Goal: Task Accomplishment & Management: Manage account settings

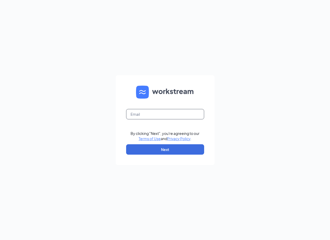
click at [139, 109] on input "text" at bounding box center [165, 114] width 78 height 10
type input "[EMAIL_ADDRESS][DEMOGRAPHIC_DATA][DOMAIN_NAME]"
click at [182, 149] on button "Next" at bounding box center [165, 149] width 78 height 10
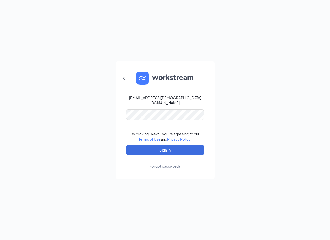
click at [163, 105] on form "04667@chick-fil-a.com By clicking "Next", you're agreeing to our Terms of Use a…" at bounding box center [165, 120] width 99 height 118
click at [126, 145] on button "Sign In" at bounding box center [165, 150] width 78 height 10
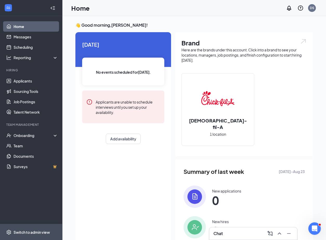
click at [25, 231] on div "Switch to admin view" at bounding box center [32, 232] width 36 height 5
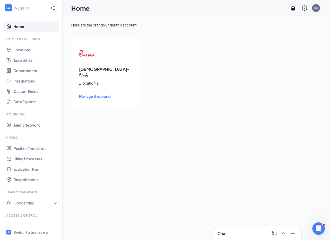
click at [0, 72] on ul "Locations Tax Entities Departments Integrations Custom Fields Data Exports" at bounding box center [31, 76] width 62 height 62
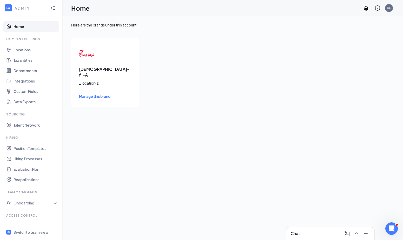
click at [26, 217] on div "Access control" at bounding box center [31, 215] width 51 height 4
click at [24, 203] on div "Onboarding" at bounding box center [34, 202] width 40 height 5
click at [27, 204] on div "Onboarding" at bounding box center [34, 202] width 40 height 5
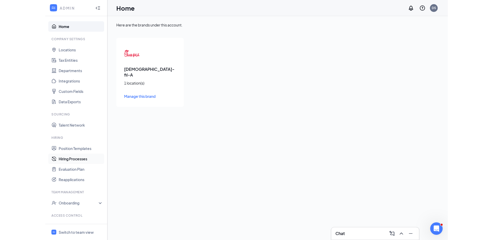
scroll to position [20, 0]
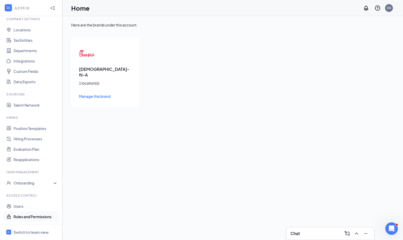
click at [30, 215] on link "Roles and Permissions" at bounding box center [36, 217] width 44 height 10
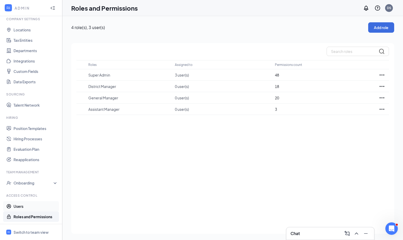
click at [22, 204] on link "Users" at bounding box center [36, 206] width 44 height 10
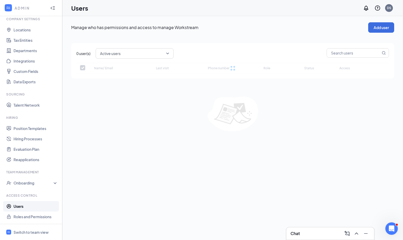
checkbox input "false"
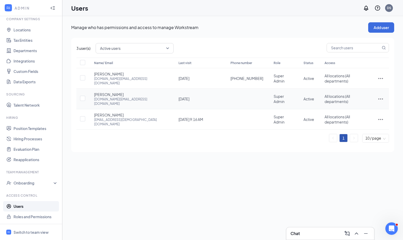
click at [329, 99] on icon "ActionsIcon" at bounding box center [380, 99] width 5 height 1
click at [329, 115] on span "Reset password" at bounding box center [361, 115] width 28 height 5
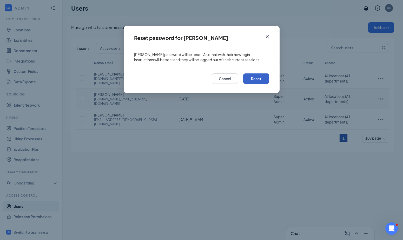
click at [256, 77] on button "Reset" at bounding box center [256, 78] width 26 height 10
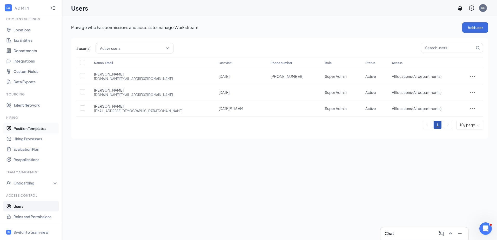
click at [37, 126] on link "Position Templates" at bounding box center [36, 128] width 44 height 10
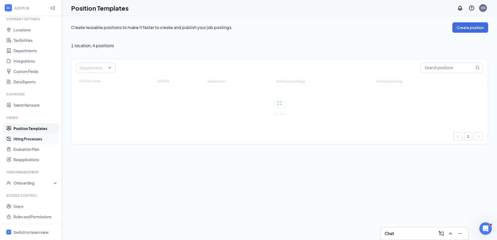
click at [33, 138] on link "Hiring Processes" at bounding box center [36, 139] width 44 height 10
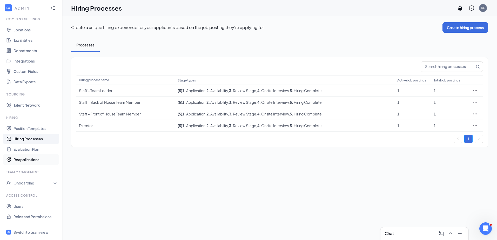
click at [30, 155] on link "Reapplications" at bounding box center [36, 160] width 44 height 10
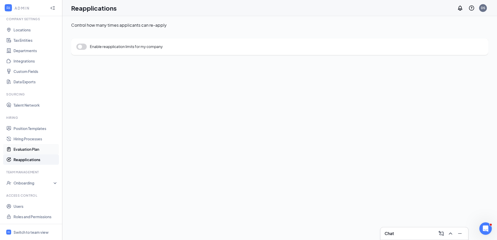
click at [31, 148] on link "Evaluation Plan" at bounding box center [36, 149] width 44 height 10
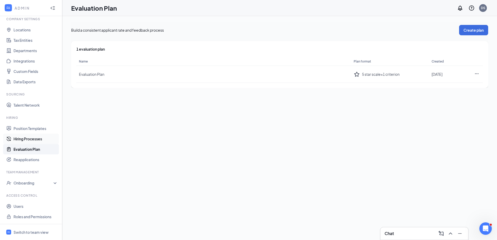
click at [35, 135] on link "Hiring Processes" at bounding box center [36, 139] width 44 height 10
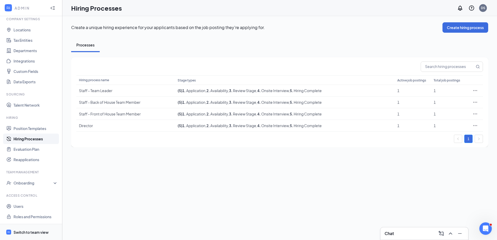
click at [33, 228] on span "Switch to team view" at bounding box center [36, 232] width 44 height 16
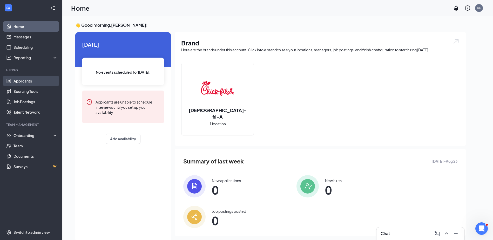
click at [17, 81] on link "Applicants" at bounding box center [36, 81] width 44 height 10
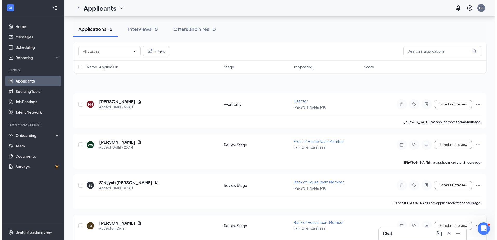
scroll to position [129, 0]
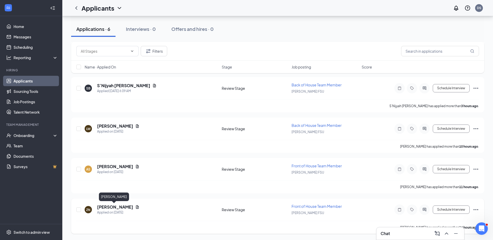
click at [109, 209] on h5 "[PERSON_NAME]" at bounding box center [115, 207] width 36 height 6
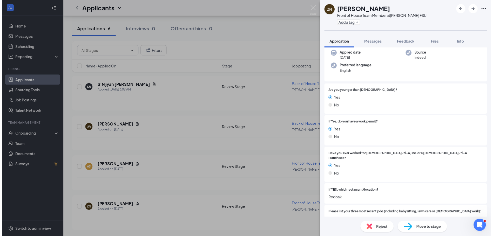
scroll to position [52, 0]
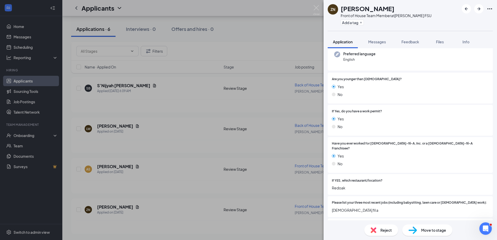
click at [21, 93] on div "ZN Zadrian Nelson Front of House Team Member at Marshall FSU Add a tag Applicat…" at bounding box center [248, 120] width 497 height 240
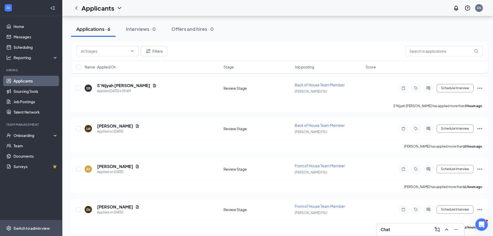
click at [32, 230] on div "Switch to admin view" at bounding box center [32, 228] width 36 height 5
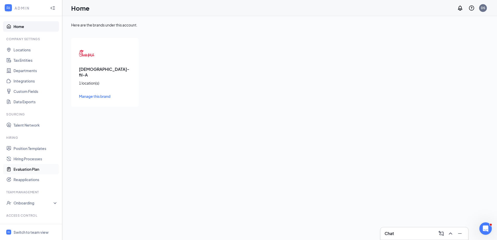
click at [34, 170] on link "Evaluation Plan" at bounding box center [36, 169] width 44 height 10
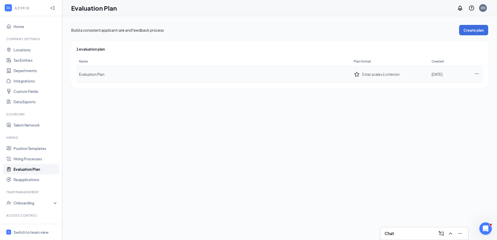
click at [95, 74] on span "Evaluation Plan" at bounding box center [91, 74] width 25 height 5
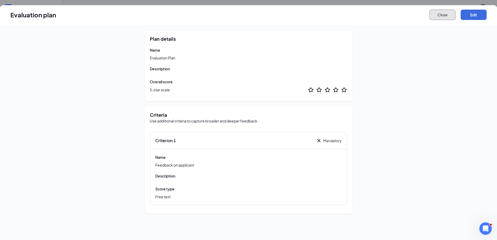
click at [329, 13] on button "Close" at bounding box center [443, 15] width 26 height 10
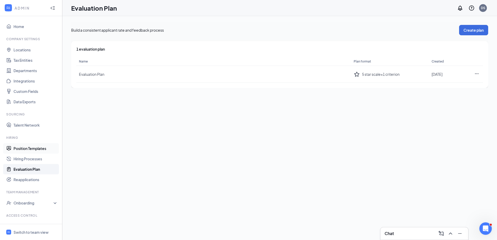
click at [29, 149] on link "Position Templates" at bounding box center [36, 148] width 44 height 10
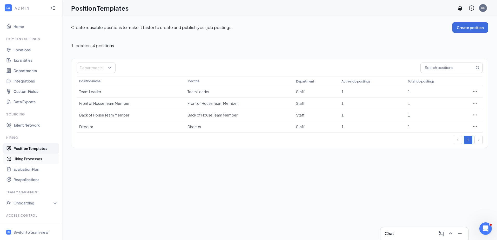
click at [28, 160] on link "Hiring Processes" at bounding box center [36, 159] width 44 height 10
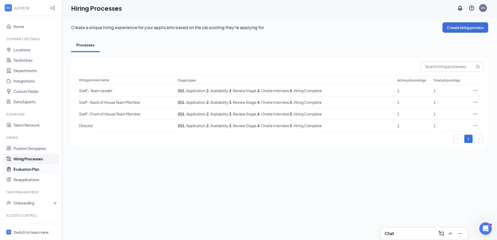
click at [27, 168] on link "Evaluation Plan" at bounding box center [36, 169] width 44 height 10
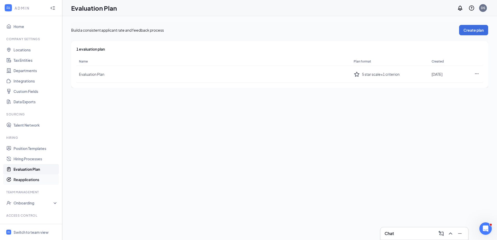
click at [31, 182] on link "Reapplications" at bounding box center [36, 180] width 44 height 10
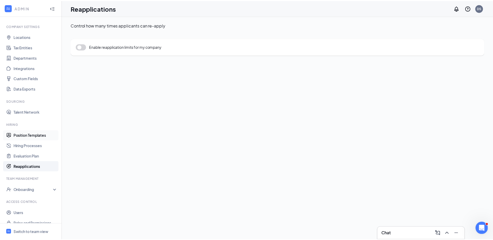
scroll to position [20, 0]
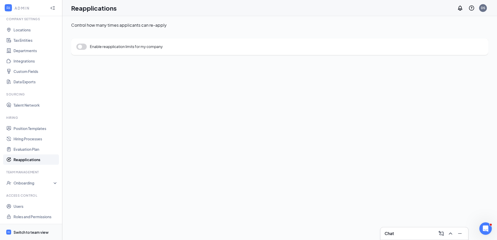
click at [45, 230] on div "Switch to team view" at bounding box center [31, 232] width 35 height 5
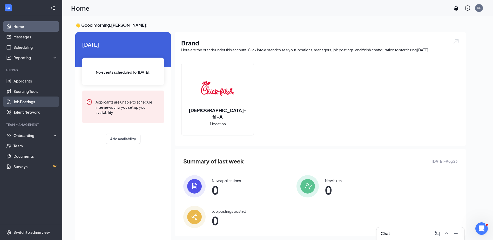
click at [33, 103] on link "Job Postings" at bounding box center [36, 102] width 44 height 10
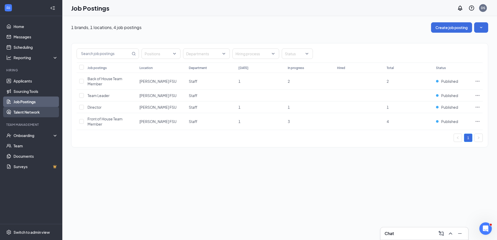
click at [29, 113] on link "Talent Network" at bounding box center [36, 112] width 44 height 10
click at [22, 92] on link "Sourcing Tools" at bounding box center [36, 91] width 44 height 10
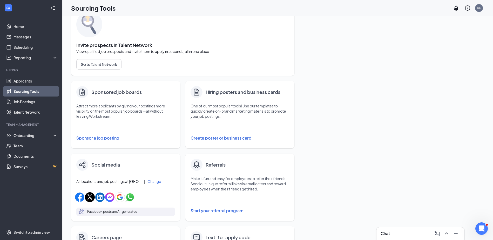
scroll to position [10, 0]
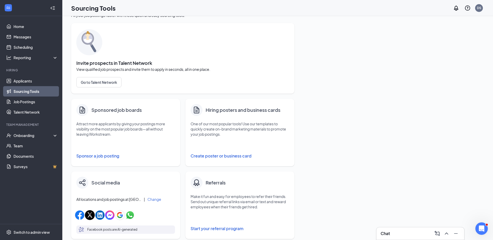
click at [393, 230] on div "Chat" at bounding box center [420, 234] width 79 height 8
click at [484, 228] on icon "Open Intercom Messenger" at bounding box center [481, 228] width 9 height 9
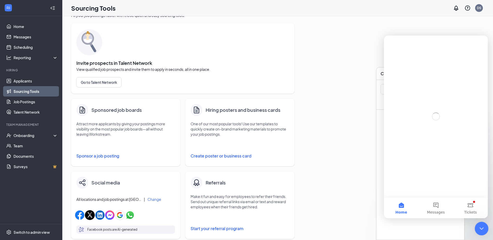
scroll to position [0, 0]
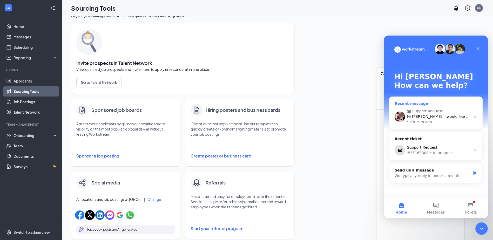
click at [417, 111] on span "Support Request" at bounding box center [427, 111] width 30 height 5
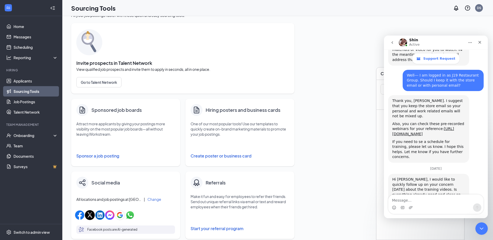
scroll to position [274, 0]
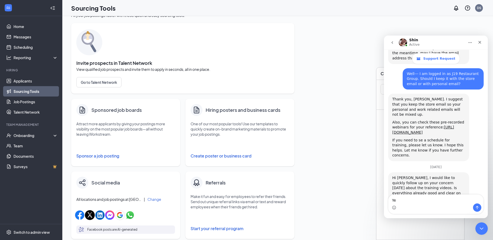
type textarea "Y"
click at [403, 202] on textarea "it is rady to close. Thank you very much for you help." at bounding box center [435, 197] width 95 height 14
click at [404, 201] on textarea "it is rady to close. Thank you very much for you help." at bounding box center [435, 197] width 95 height 14
click at [406, 200] on textarea "it is rady to close. Thank you very much for you help." at bounding box center [435, 197] width 95 height 14
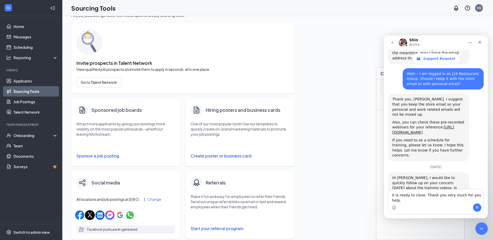
click at [393, 199] on textarea "it is ready to close. Thank you very much for you help." at bounding box center [435, 197] width 95 height 14
click at [417, 201] on textarea "t is ready to close. Thank you very much for you help." at bounding box center [435, 197] width 95 height 14
click at [391, 199] on textarea "I did have one question that is not related to" at bounding box center [435, 199] width 95 height 9
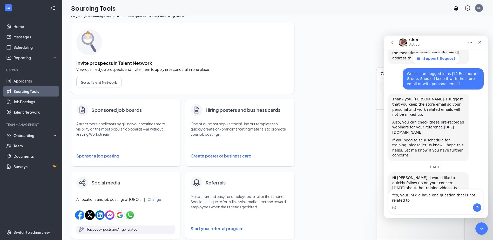
scroll to position [280, 0]
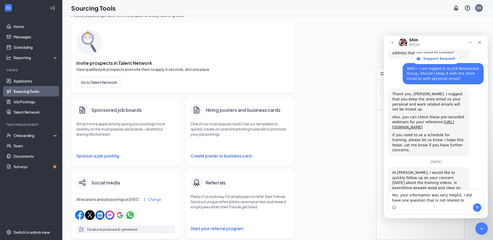
click at [441, 200] on textarea "Yes, your information was very helpful. I did have one question that is not rel…" at bounding box center [435, 197] width 95 height 14
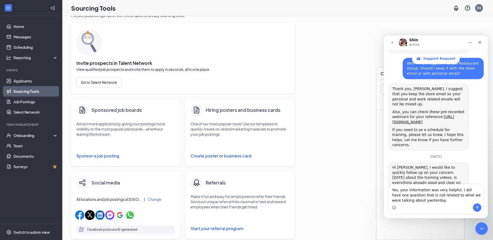
click at [406, 199] on textarea "Yes, your information was very helpful. I did have one question that is not rel…" at bounding box center [435, 193] width 95 height 19
click at [428, 198] on textarea "Yes, your information was very helpful. I did have one question that is not rel…" at bounding box center [435, 193] width 95 height 19
click at [427, 201] on textarea "Yes, your information was very helpful. I did have one question that is not rel…" at bounding box center [435, 193] width 95 height 19
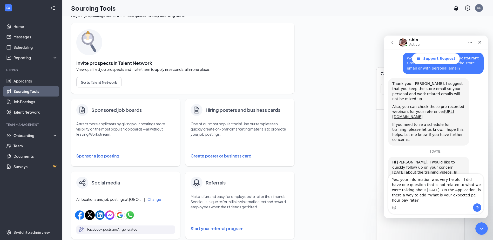
click at [441, 201] on textarea "Yes, your information was very helpful. I did have one question that is not rel…" at bounding box center [435, 189] width 95 height 30
type textarea "Yes, your information was very helpful. I did have one question that is not rel…"
click at [475, 207] on button "Send a message…" at bounding box center [477, 208] width 8 height 8
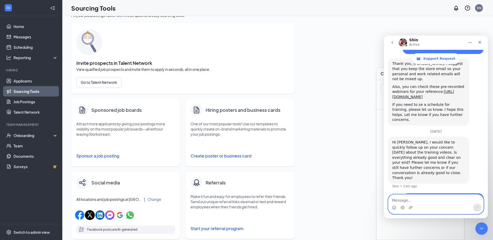
scroll to position [310, 0]
click at [25, 83] on link "Applicants" at bounding box center [36, 81] width 44 height 10
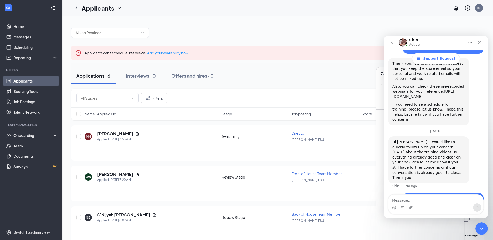
click at [394, 42] on button "go back" at bounding box center [392, 43] width 10 height 10
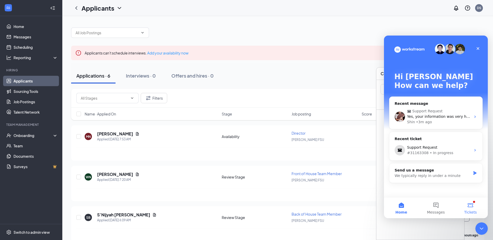
click at [478, 206] on button "Tickets" at bounding box center [470, 208] width 35 height 21
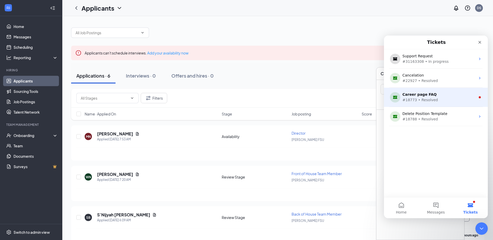
click at [448, 94] on div "Career page FAQ" at bounding box center [435, 94] width 65 height 5
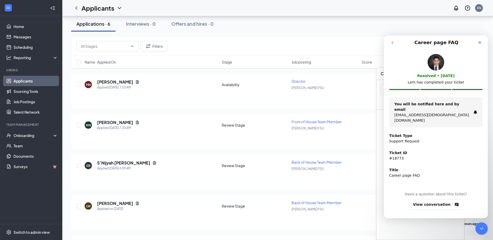
scroll to position [78, 0]
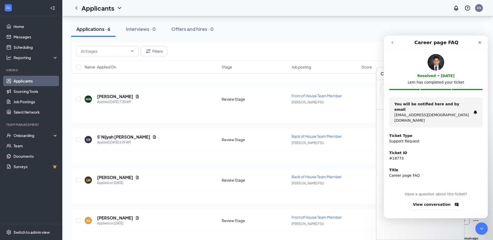
click at [396, 43] on button "go back" at bounding box center [392, 43] width 10 height 10
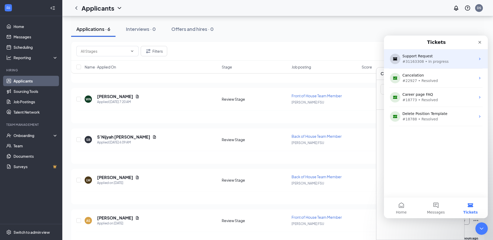
click at [402, 61] on div "Support Request #31163308 • In progress" at bounding box center [436, 58] width 104 height 19
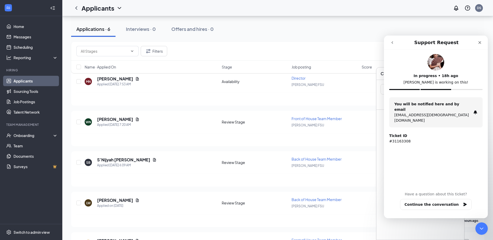
scroll to position [51, 0]
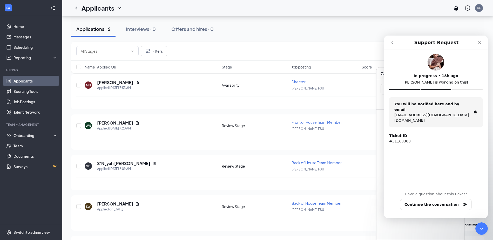
click at [438, 87] on div "In progress • 18h ago Shin is working on this!" at bounding box center [435, 75] width 93 height 43
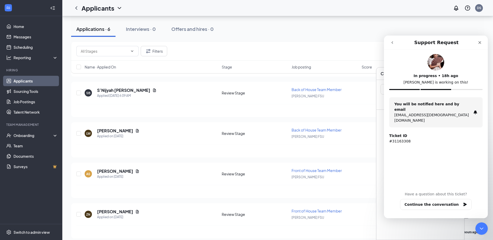
scroll to position [129, 0]
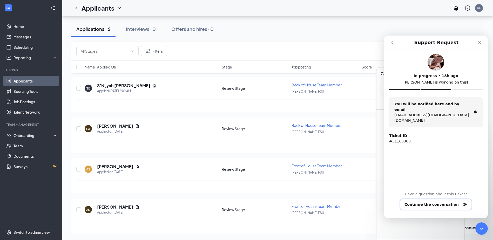
click at [444, 206] on button "Continue the conversation" at bounding box center [436, 204] width 72 height 11
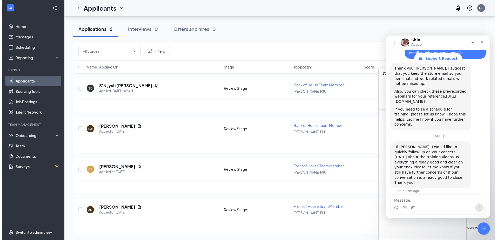
scroll to position [310, 0]
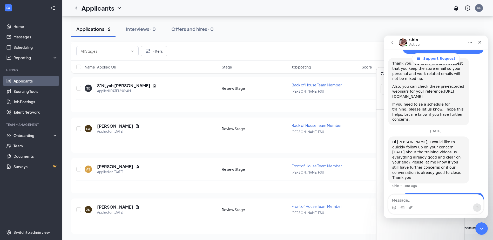
click at [347, 31] on div "Applications · 6 Interviews · 0 Offers and hires · 0" at bounding box center [277, 29] width 413 height 16
click at [111, 207] on h5 "[PERSON_NAME]" at bounding box center [115, 207] width 36 height 6
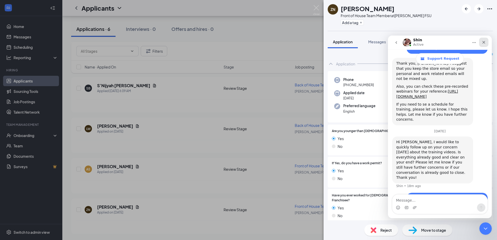
click at [483, 43] on icon "Close" at bounding box center [484, 42] width 3 height 3
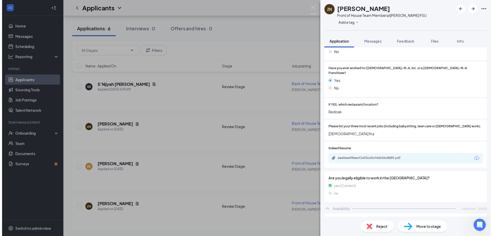
scroll to position [156, 0]
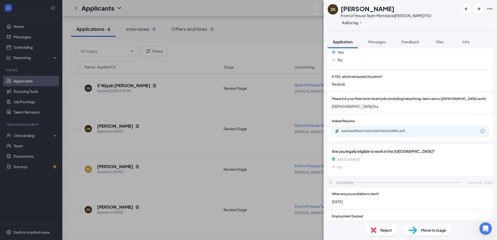
click at [318, 8] on img at bounding box center [316, 10] width 6 height 10
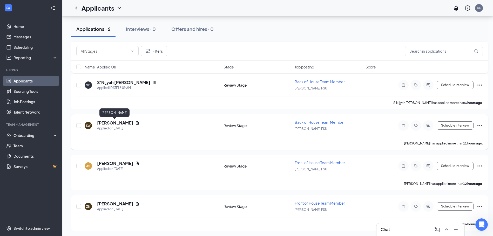
scroll to position [133, 0]
click at [115, 124] on h5 "Lebron Williams" at bounding box center [115, 122] width 36 height 6
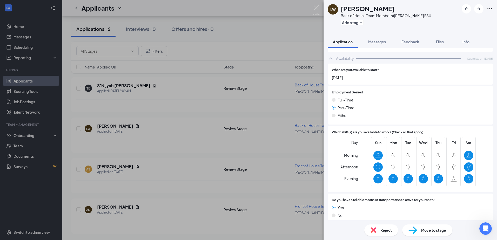
scroll to position [280, 0]
click at [383, 233] on div "Reject" at bounding box center [381, 230] width 34 height 11
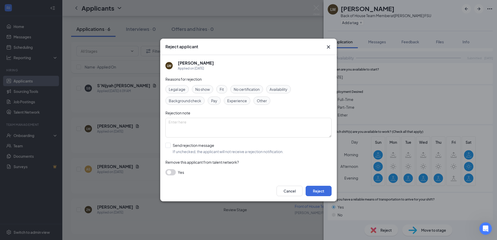
click at [169, 171] on button "button" at bounding box center [170, 172] width 10 height 6
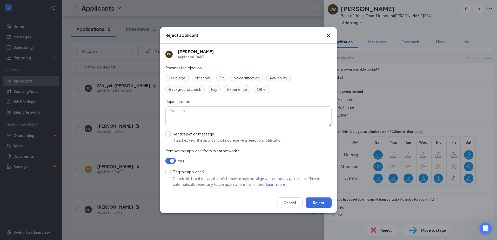
click at [171, 160] on button "button" at bounding box center [170, 161] width 10 height 6
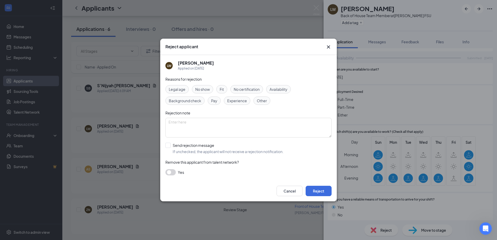
click at [221, 89] on span "Fit" at bounding box center [222, 89] width 4 height 6
click at [193, 124] on textarea at bounding box center [248, 128] width 166 height 20
click at [167, 145] on input "Send rejection message If unchecked, the applicant will not receive a rejection…" at bounding box center [224, 148] width 118 height 11
checkbox input "true"
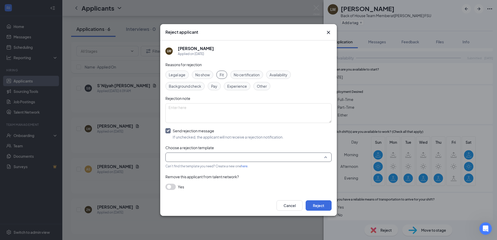
click at [206, 158] on input "search" at bounding box center [247, 157] width 156 height 9
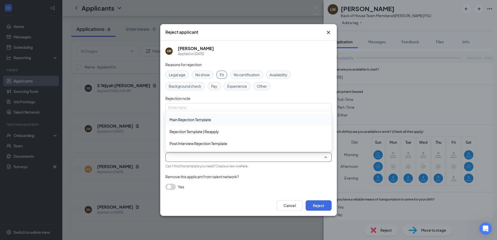
click at [209, 119] on span "Main Rejection Template" at bounding box center [191, 120] width 42 height 6
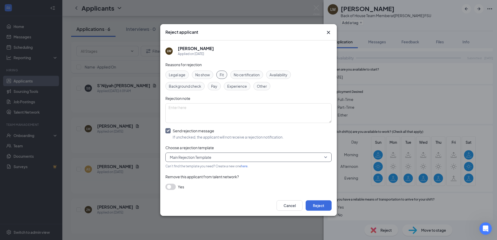
click at [170, 187] on button "button" at bounding box center [170, 187] width 10 height 6
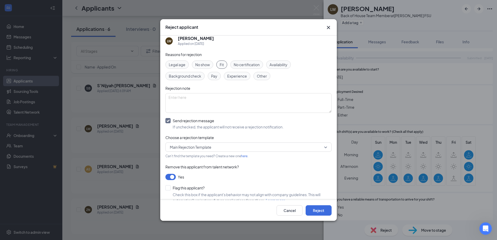
scroll to position [14, 0]
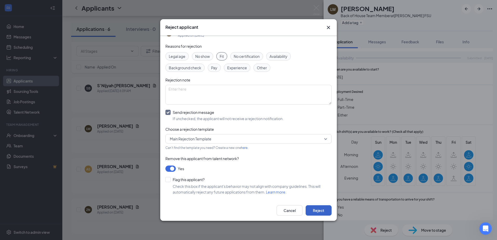
click at [318, 211] on button "Reject" at bounding box center [319, 210] width 26 height 10
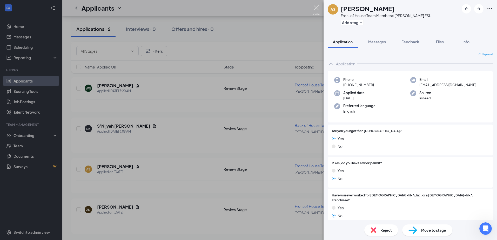
drag, startPoint x: 316, startPoint y: 8, endPoint x: 313, endPoint y: 14, distance: 7.4
click at [316, 8] on img at bounding box center [316, 10] width 6 height 10
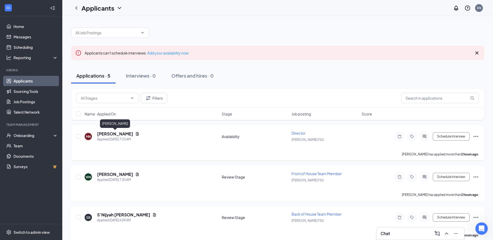
click at [126, 133] on h5 "Markeisha Nelson" at bounding box center [115, 134] width 36 height 6
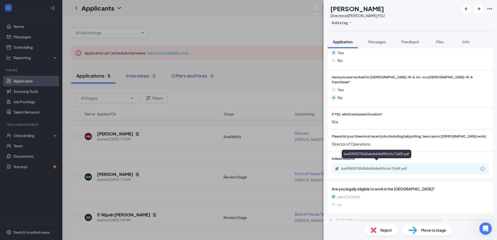
scroll to position [310, 0]
click at [381, 167] on div "ba439030700d5db6bb8a095cf6c71609.pdf" at bounding box center [377, 169] width 73 height 4
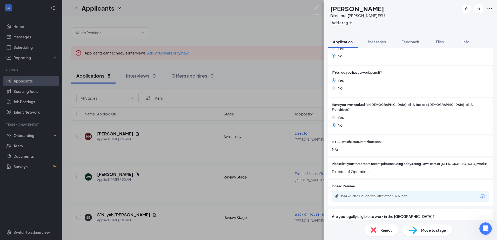
scroll to position [90, 0]
click at [387, 229] on span "Reject" at bounding box center [385, 230] width 11 height 6
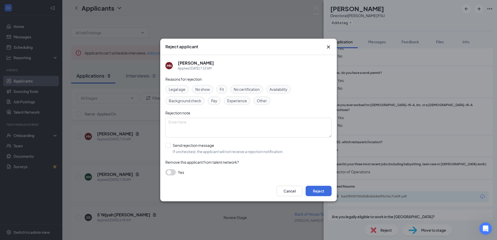
click at [220, 89] on div "Fit" at bounding box center [221, 89] width 11 height 8
click at [168, 143] on div "Reasons for rejection Legal age No show Fit No certification Availability Backg…" at bounding box center [248, 128] width 166 height 104
click at [167, 146] on input "Send rejection message If unchecked, the applicant will not receive a rejection…" at bounding box center [224, 148] width 118 height 11
checkbox input "true"
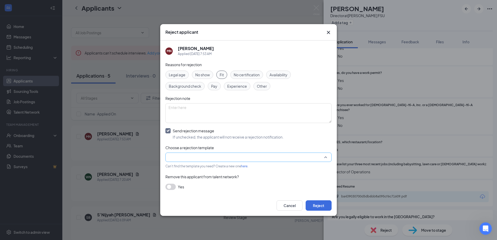
click at [191, 155] on input "search" at bounding box center [247, 157] width 156 height 9
click at [203, 119] on span "Main Rejection Template" at bounding box center [190, 117] width 42 height 6
click at [171, 187] on button "button" at bounding box center [170, 187] width 10 height 6
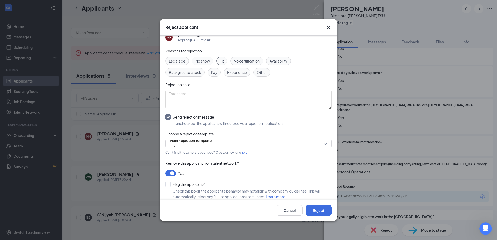
scroll to position [14, 0]
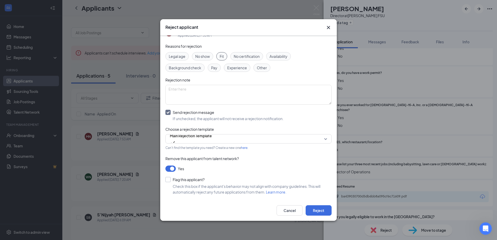
click at [168, 180] on input "Flag this applicant?" at bounding box center [184, 179] width 39 height 5
checkbox input "false"
click at [318, 208] on button "Reject" at bounding box center [319, 210] width 26 height 10
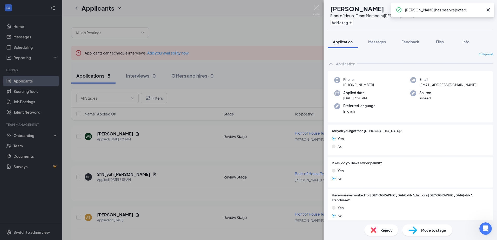
click at [488, 9] on icon "Cross" at bounding box center [488, 10] width 6 height 6
click at [314, 8] on img at bounding box center [316, 10] width 6 height 10
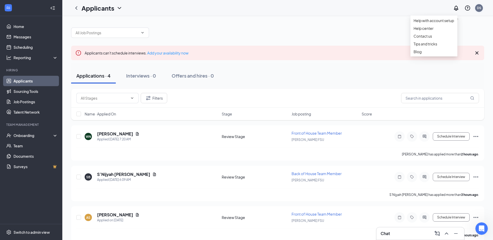
click at [483, 7] on div "DS" at bounding box center [479, 8] width 10 height 10
click at [446, 61] on div "Log out" at bounding box center [440, 57] width 30 height 5
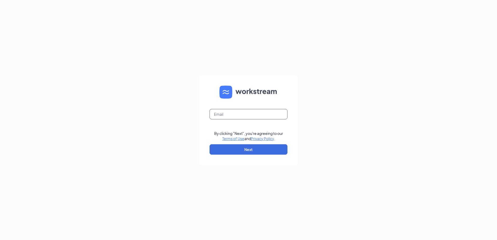
click at [226, 111] on input "text" at bounding box center [249, 114] width 78 height 10
type input "[EMAIL_ADDRESS][DEMOGRAPHIC_DATA][DOMAIN_NAME]"
click at [258, 149] on button "Next" at bounding box center [249, 149] width 78 height 10
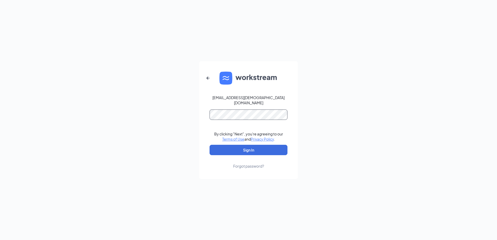
click at [210, 145] on button "Sign In" at bounding box center [249, 150] width 78 height 10
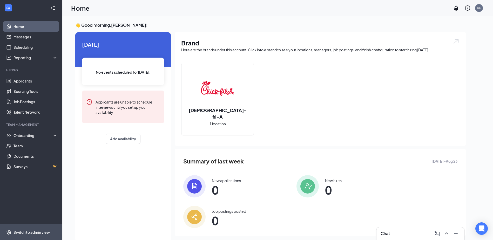
click at [23, 231] on div "Switch to admin view" at bounding box center [32, 232] width 36 height 5
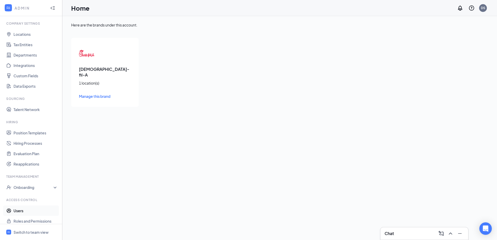
scroll to position [20, 0]
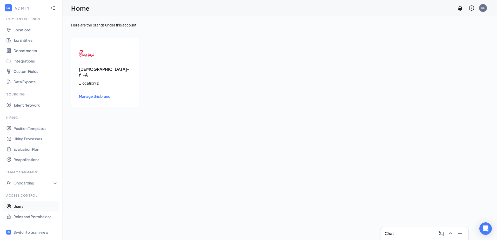
click at [21, 207] on link "Users" at bounding box center [36, 206] width 44 height 10
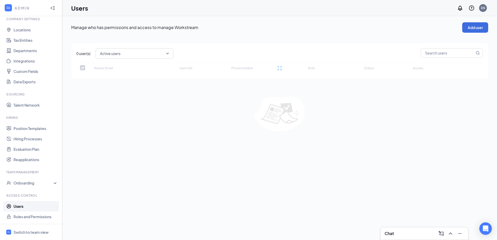
checkbox input "false"
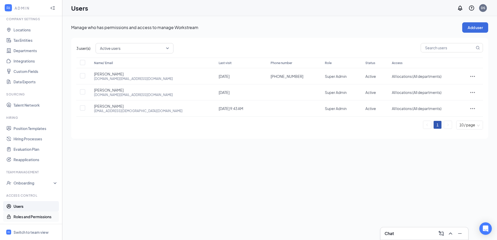
click at [38, 217] on link "Roles and Permissions" at bounding box center [36, 217] width 44 height 10
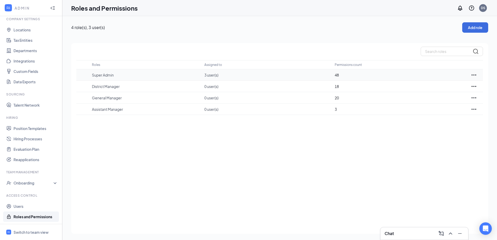
click at [209, 74] on p "3 user(s)" at bounding box center [266, 74] width 125 height 5
click at [475, 76] on icon "Ellipses" at bounding box center [474, 75] width 6 height 6
click at [446, 91] on p "Edit" at bounding box center [451, 90] width 44 height 5
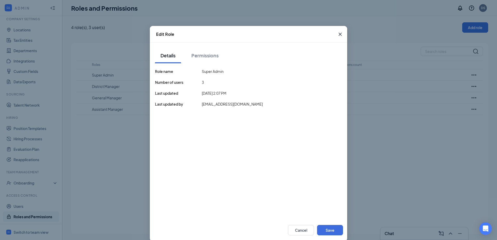
click at [338, 33] on icon "Cross" at bounding box center [340, 34] width 6 height 6
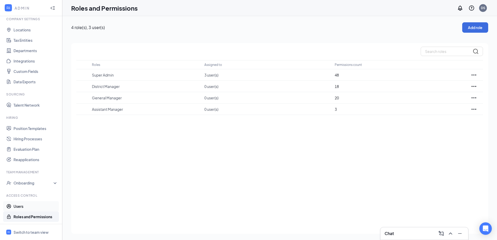
click at [16, 206] on link "Users" at bounding box center [36, 206] width 44 height 10
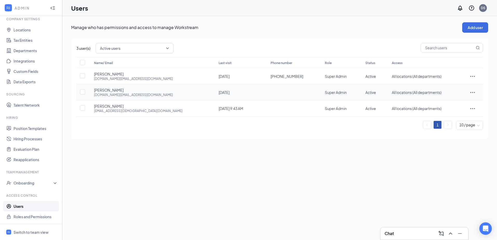
click at [472, 92] on icon "ActionsIcon" at bounding box center [473, 92] width 6 height 6
click at [453, 103] on span "Edit user" at bounding box center [448, 103] width 15 height 5
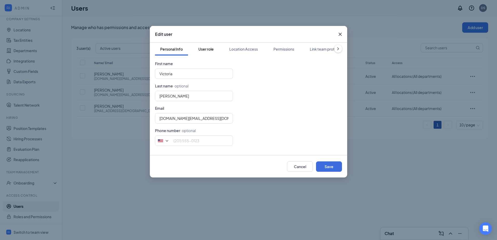
click at [207, 48] on div "User role" at bounding box center [205, 48] width 15 height 5
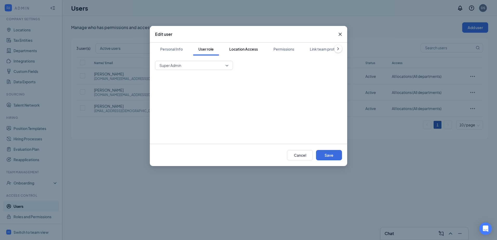
click at [240, 47] on div "Location Access" at bounding box center [243, 48] width 29 height 5
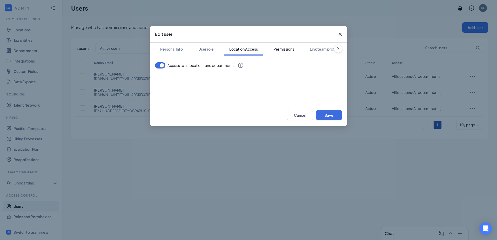
click at [279, 48] on div "Permissions" at bounding box center [283, 48] width 21 height 5
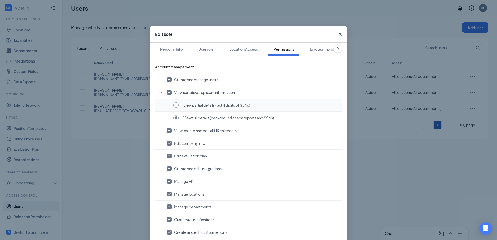
click at [174, 104] on input "radio" at bounding box center [175, 105] width 5 height 5
radio input "true"
click at [173, 116] on input "radio" at bounding box center [175, 117] width 5 height 5
radio input "true"
radio input "false"
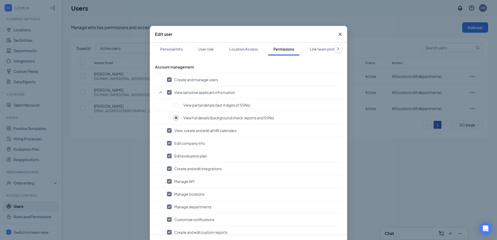
click at [339, 31] on icon "Cross" at bounding box center [340, 34] width 6 height 6
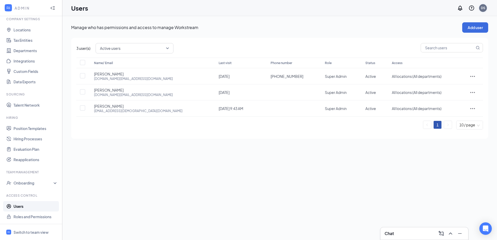
click at [482, 6] on div "DS" at bounding box center [483, 8] width 4 height 4
click at [443, 78] on div "Log out" at bounding box center [457, 79] width 56 height 5
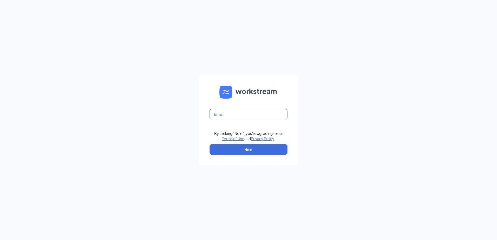
click at [240, 114] on input "text" at bounding box center [249, 114] width 78 height 10
type input "0"
type input "[DOMAIN_NAME][EMAIL_ADDRESS][DOMAIN_NAME]"
click at [247, 152] on button "Next" at bounding box center [249, 149] width 78 height 10
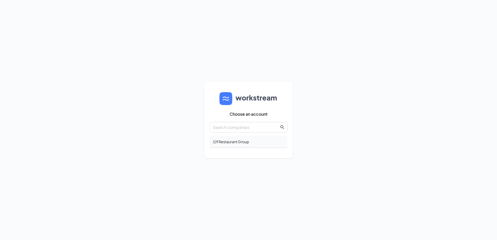
click at [237, 143] on div "J19 Restaurant Group" at bounding box center [249, 142] width 78 height 12
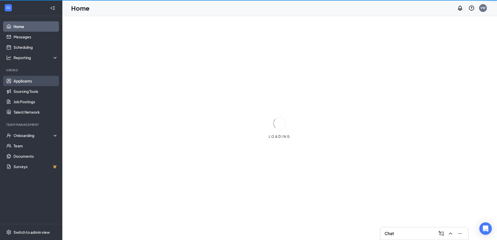
click at [23, 80] on link "Applicants" at bounding box center [36, 81] width 44 height 10
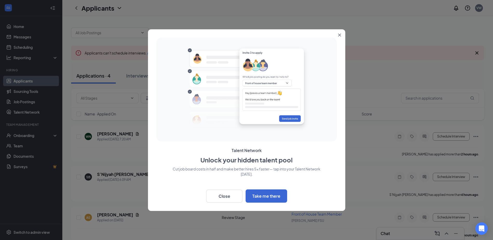
click at [339, 34] on icon "Close" at bounding box center [339, 34] width 3 height 3
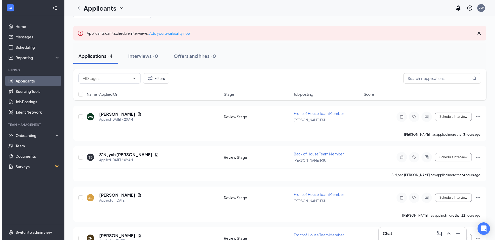
scroll to position [48, 0]
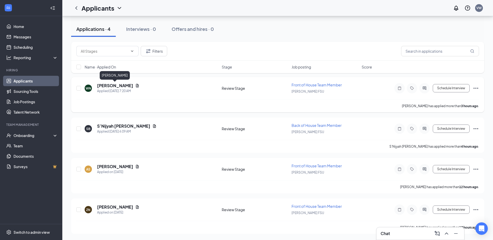
click at [118, 84] on h5 "[PERSON_NAME]" at bounding box center [115, 86] width 36 height 6
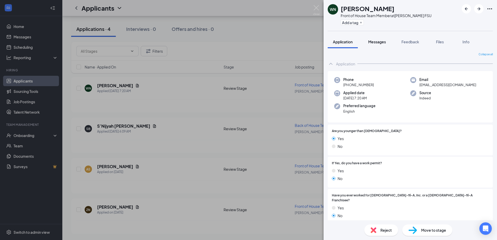
click at [376, 40] on span "Messages" at bounding box center [377, 41] width 18 height 5
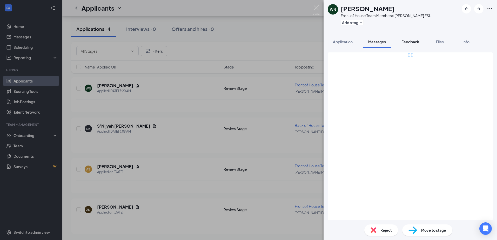
click at [406, 43] on span "Feedback" at bounding box center [410, 41] width 18 height 5
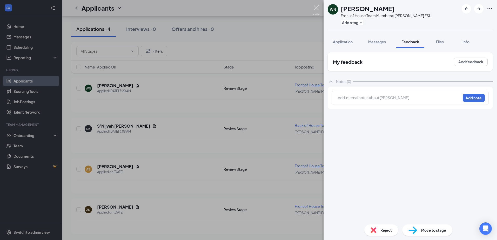
click at [315, 7] on img at bounding box center [316, 10] width 6 height 10
